Goal: Task Accomplishment & Management: Complete application form

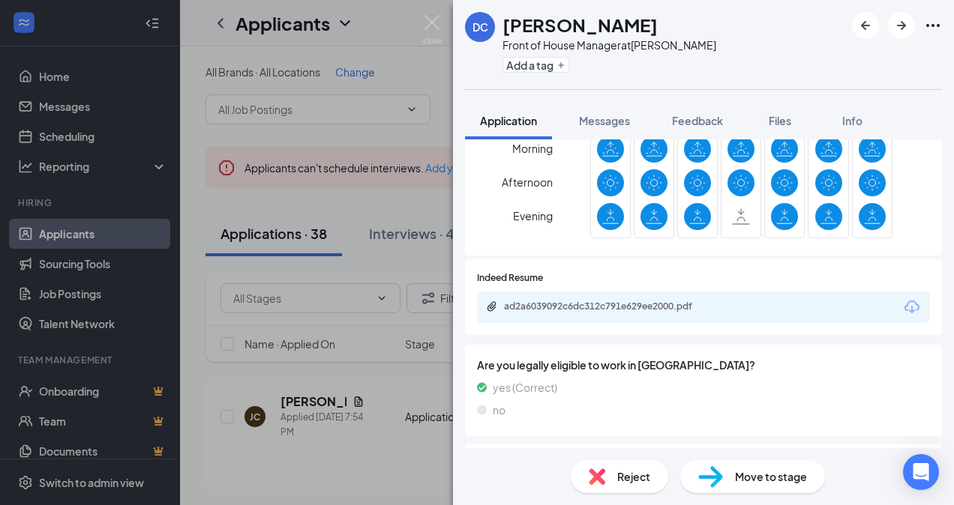
scroll to position [660, 0]
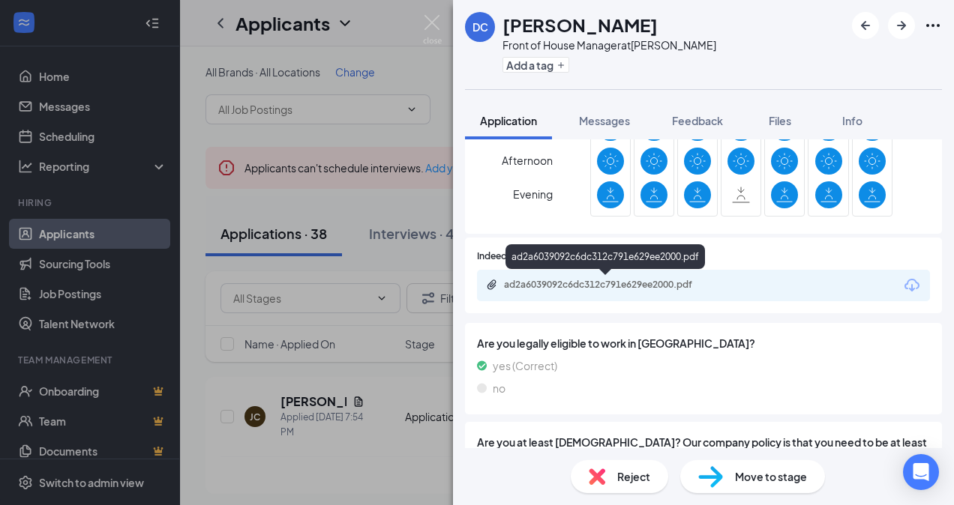
click at [670, 281] on div "ad2a6039092c6dc312c791e629ee2000.pdf" at bounding box center [609, 285] width 210 height 12
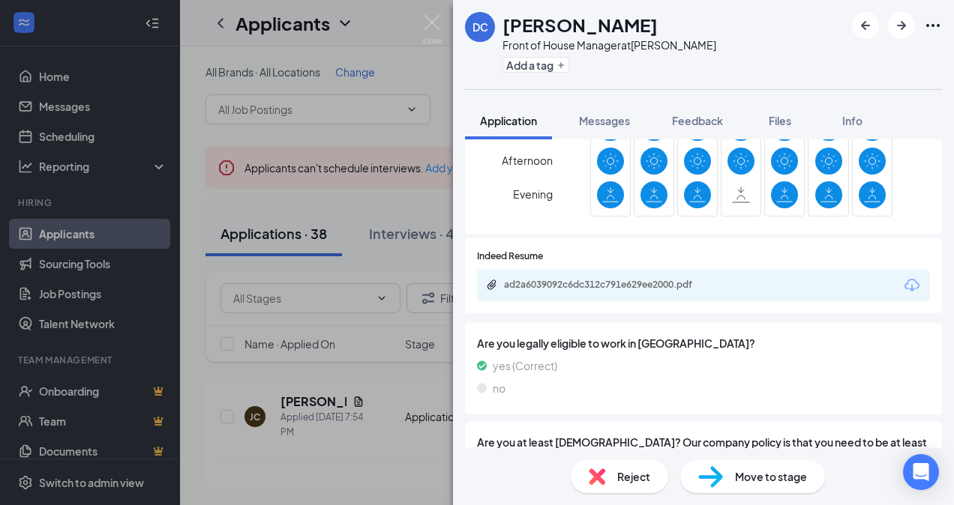
click at [627, 468] on div "Reject" at bounding box center [618, 476] width 97 height 33
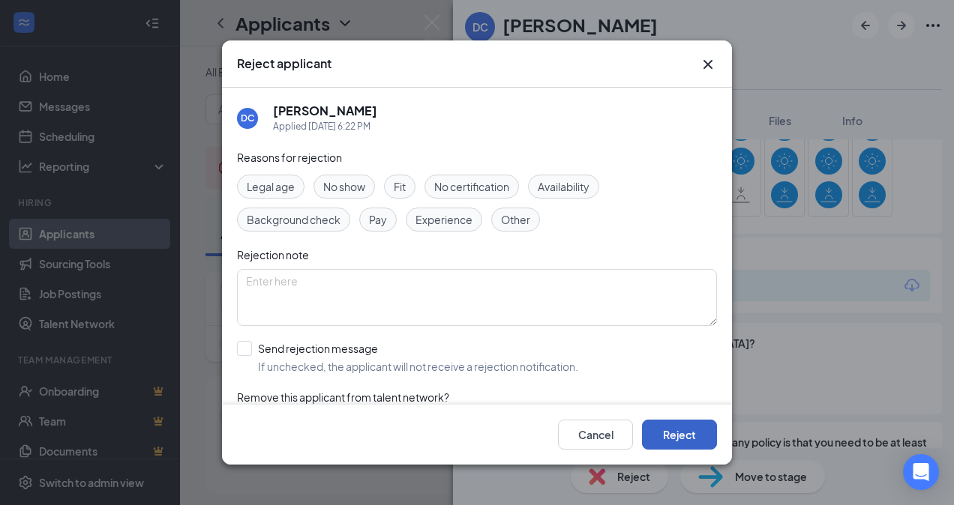
click at [675, 433] on button "Reject" at bounding box center [679, 435] width 75 height 30
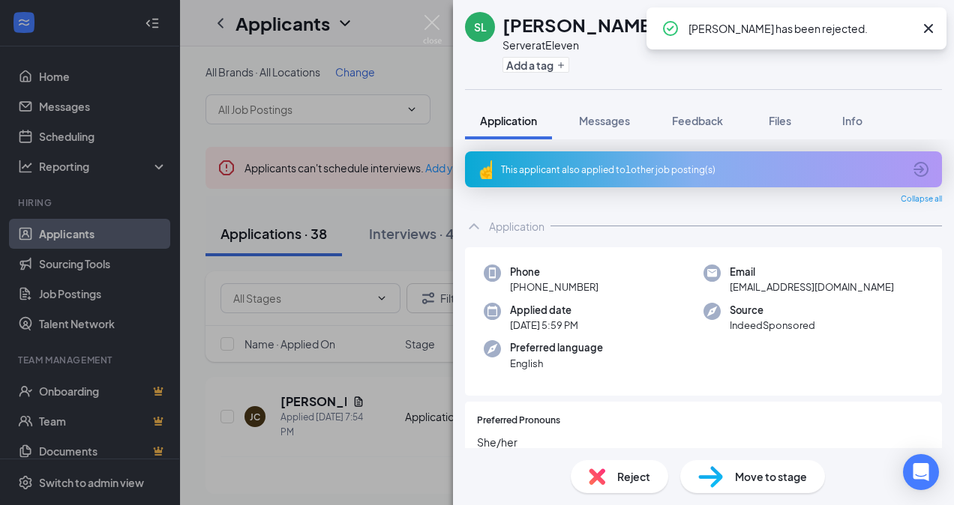
click at [402, 370] on div "SL Sarah Lawson Server at Eleven Add a tag Application Messages Feedback Files …" at bounding box center [477, 252] width 954 height 505
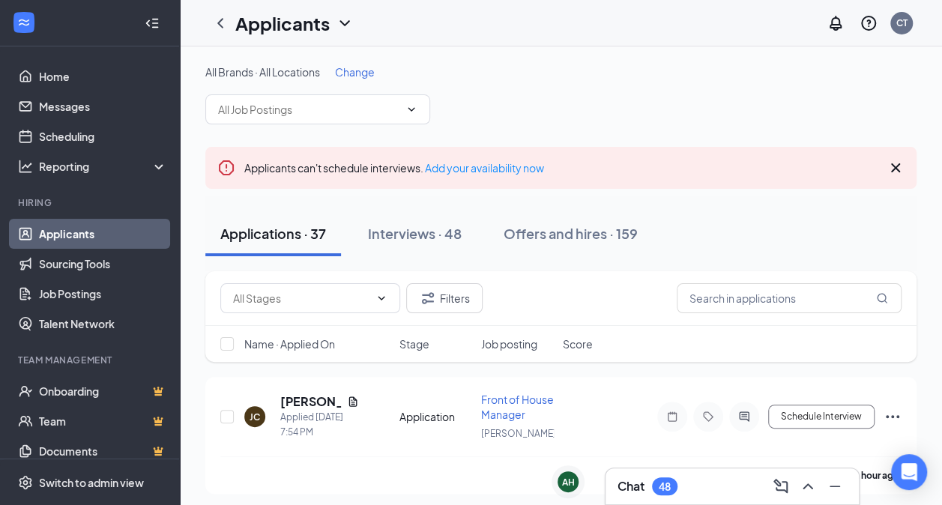
click at [664, 494] on div "48" at bounding box center [664, 487] width 25 height 18
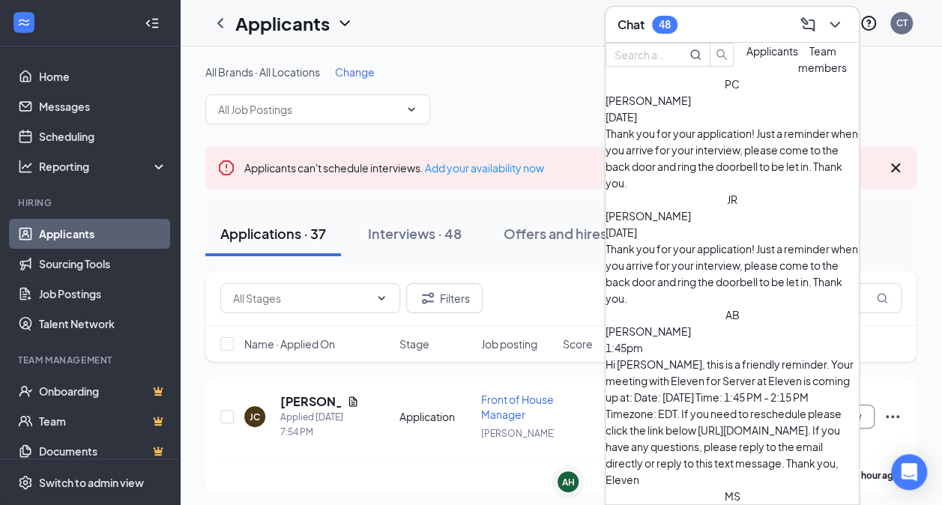
click at [735, 125] on div "Piper Coon Sep 13" at bounding box center [732, 108] width 253 height 33
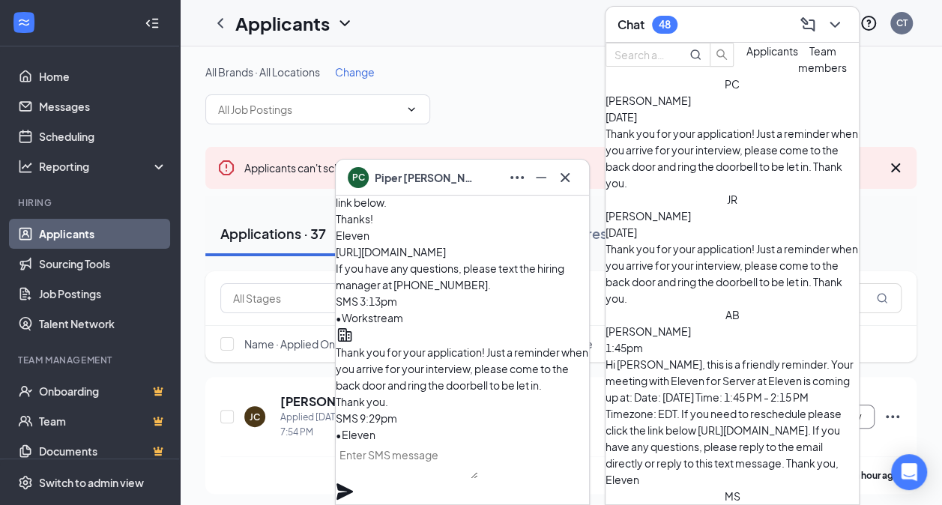
click at [507, 108] on div "All Brands · All Locations Change" at bounding box center [560, 94] width 711 height 60
click at [568, 178] on icon "Cross" at bounding box center [565, 178] width 18 height 18
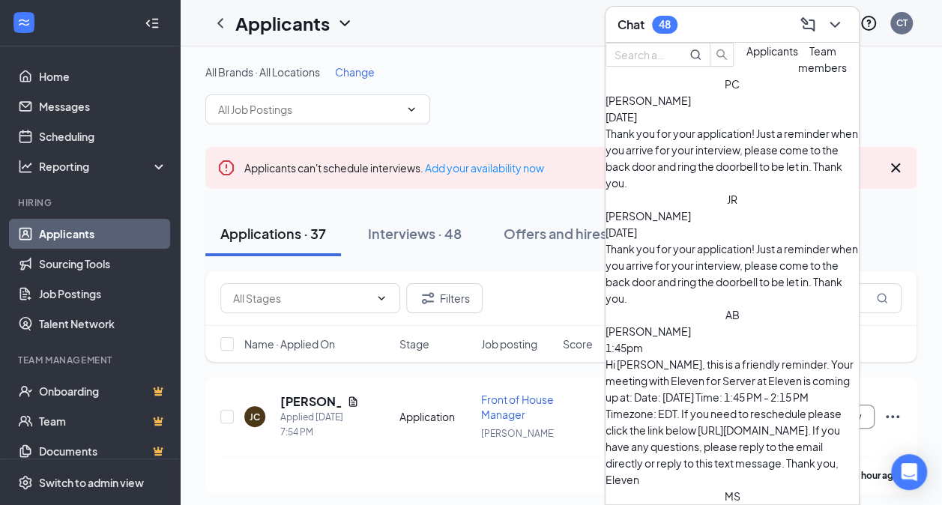
click at [837, 26] on icon "ChevronDown" at bounding box center [835, 25] width 18 height 18
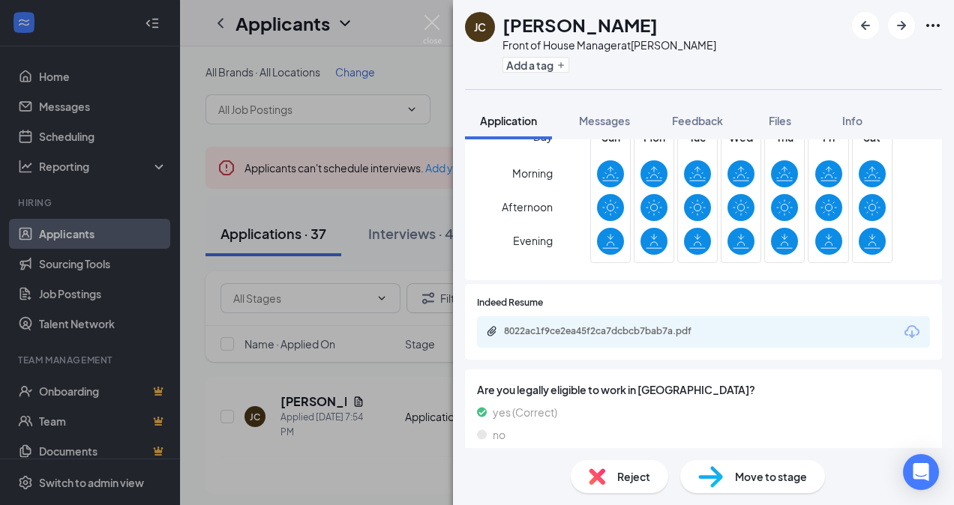
scroll to position [660, 0]
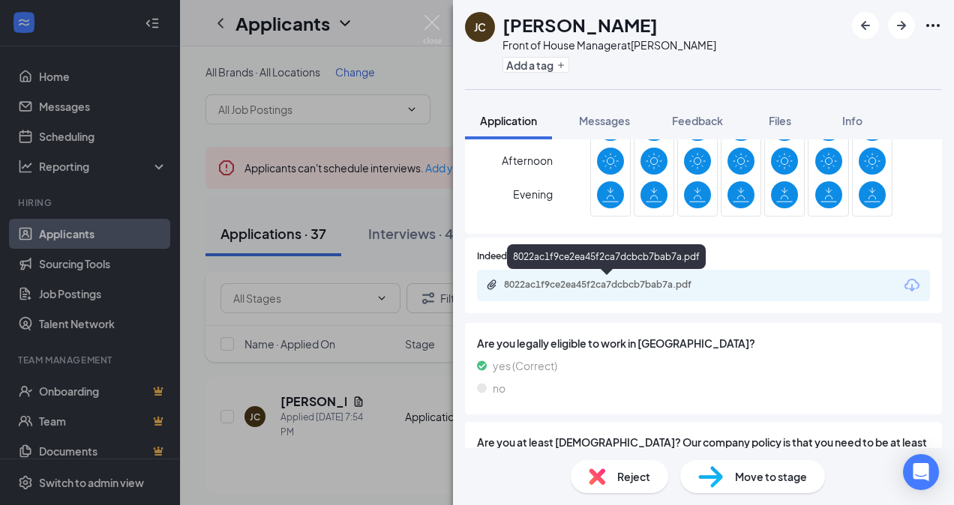
click at [586, 284] on div "8022ac1f9ce2ea45f2ca7dcbcb7bab7a.pdf" at bounding box center [609, 285] width 210 height 12
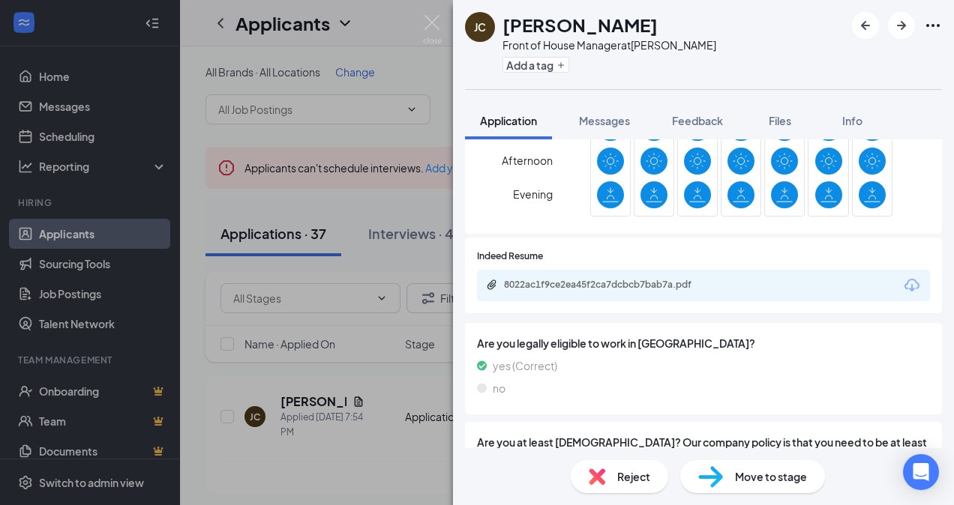
click at [601, 474] on img at bounding box center [596, 477] width 16 height 16
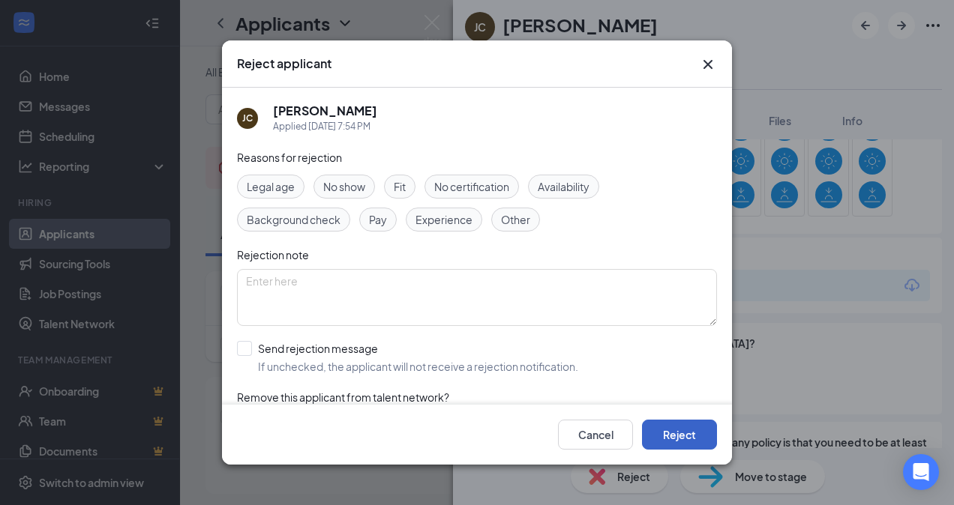
click at [673, 433] on button "Reject" at bounding box center [679, 435] width 75 height 30
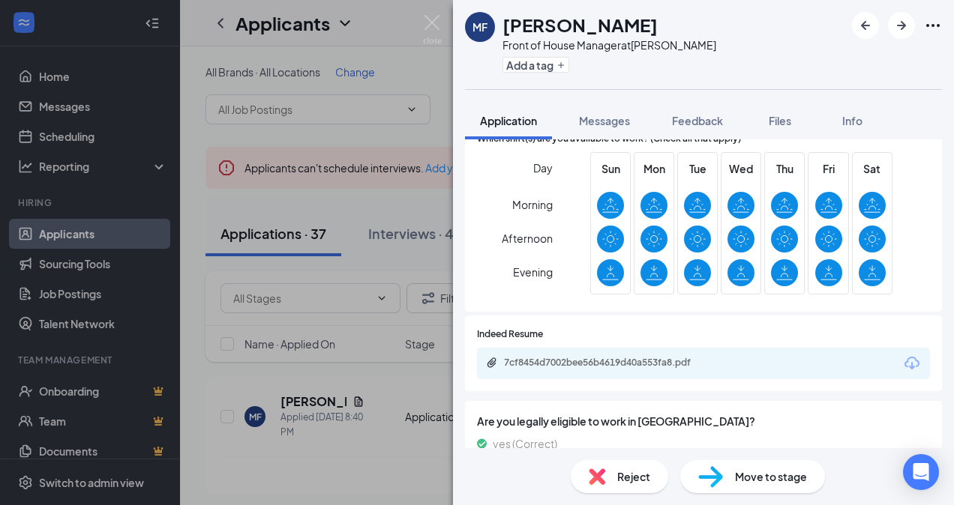
scroll to position [570, 0]
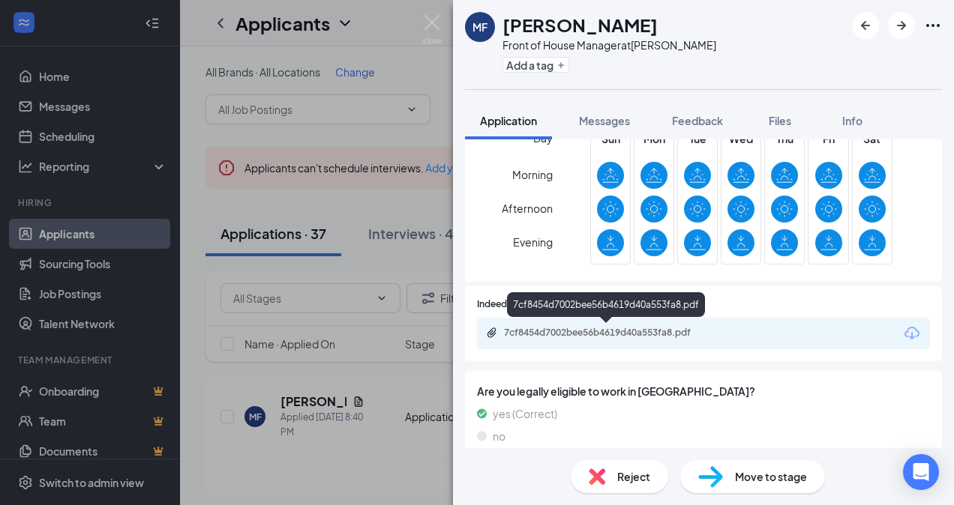
click at [636, 327] on div "7cf8454d7002bee56b4619d40a553fa8.pdf" at bounding box center [609, 333] width 210 height 12
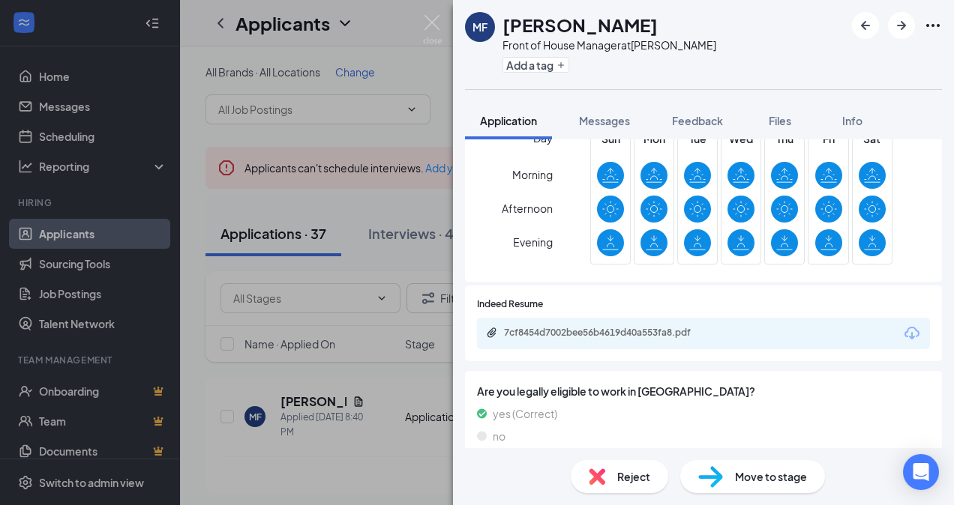
click at [624, 465] on div "Reject" at bounding box center [618, 476] width 97 height 33
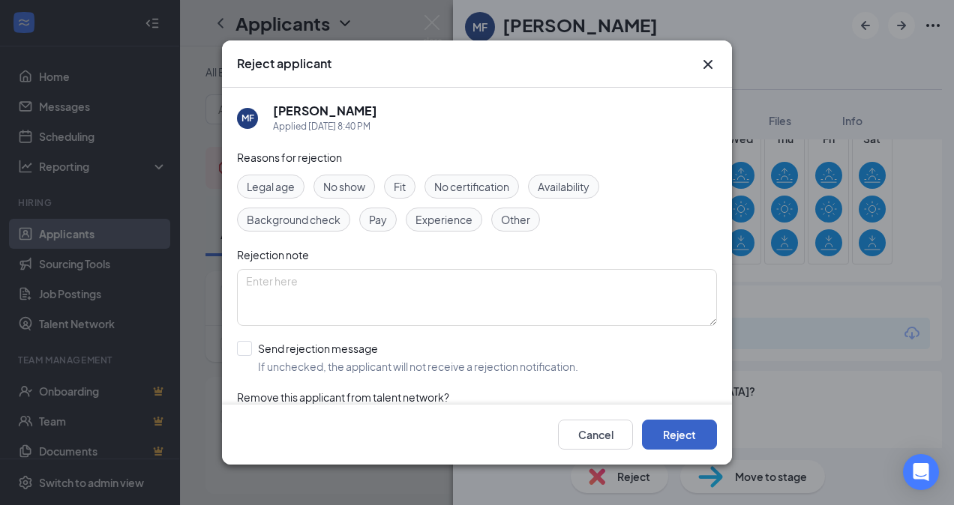
click at [661, 441] on button "Reject" at bounding box center [679, 435] width 75 height 30
